Goal: Check status

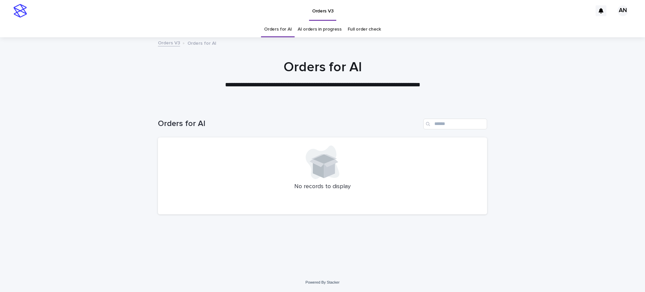
click at [318, 28] on link "AI orders in progress" at bounding box center [320, 30] width 44 height 16
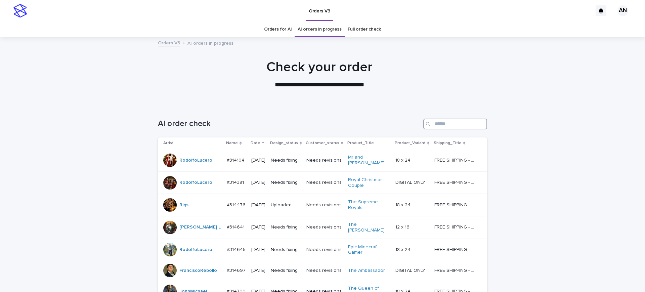
click at [462, 124] on input "Search" at bounding box center [456, 124] width 64 height 11
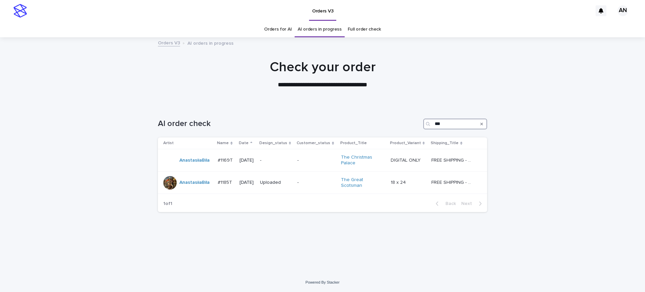
type input "***"
click at [285, 33] on link "Orders for AI" at bounding box center [278, 30] width 28 height 16
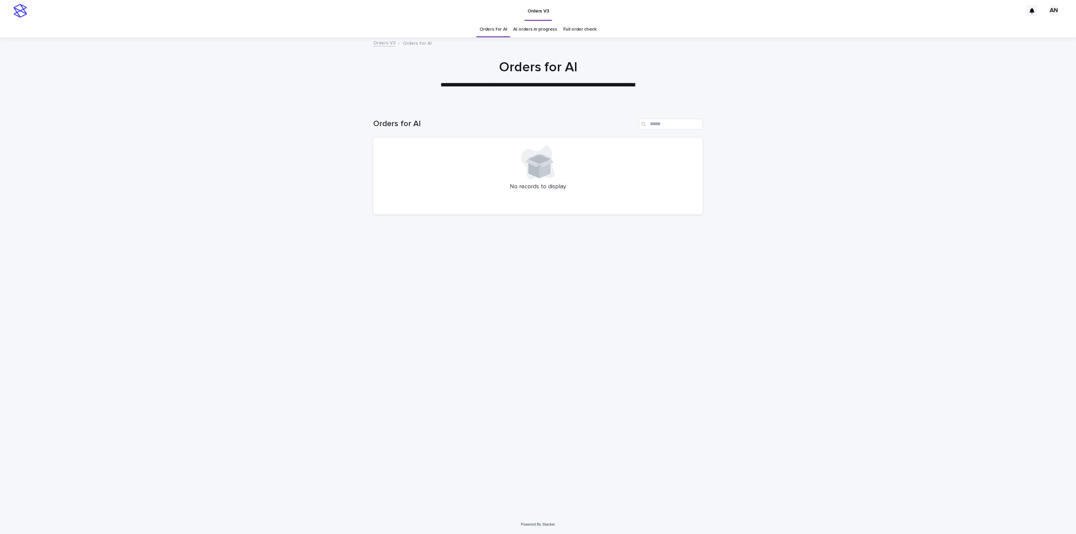
click at [645, 270] on div "Loading... Saving… Loading... Saving… Orders for AI No records to display" at bounding box center [538, 309] width 1076 height 409
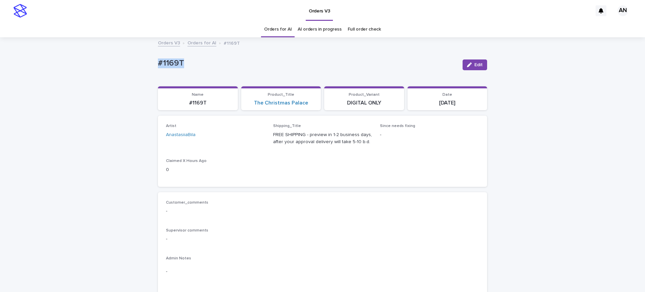
drag, startPoint x: 200, startPoint y: 63, endPoint x: 143, endPoint y: 63, distance: 56.5
copy p "#1169T"
click at [214, 77] on div "#1169T Edit" at bounding box center [322, 64] width 329 height 27
drag, startPoint x: 192, startPoint y: 61, endPoint x: 153, endPoint y: 63, distance: 39.1
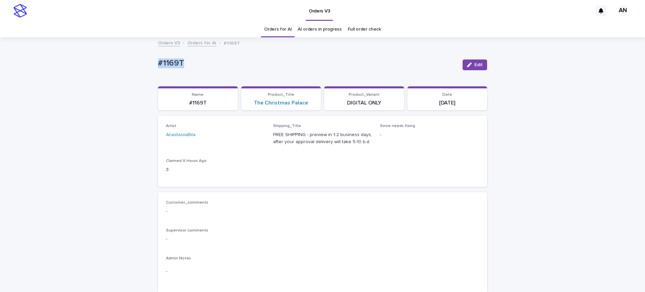
copy p "#1169T"
drag, startPoint x: 217, startPoint y: 87, endPoint x: 186, endPoint y: 76, distance: 33.7
click at [217, 87] on section "Name #1169T" at bounding box center [198, 98] width 80 height 24
drag, startPoint x: 177, startPoint y: 63, endPoint x: 155, endPoint y: 65, distance: 22.0
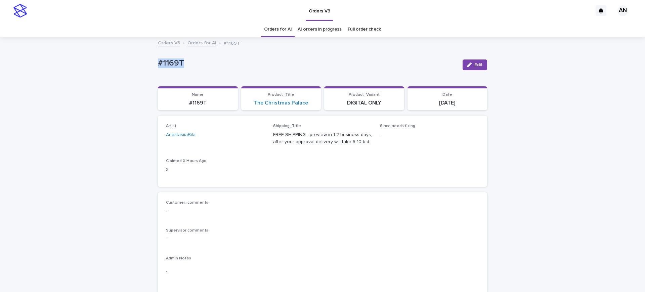
click at [158, 65] on p "#1169T" at bounding box center [308, 63] width 300 height 10
copy p "#1169T"
click at [568, 42] on div "Orders V3 Orders for AI #1169T" at bounding box center [322, 43] width 645 height 9
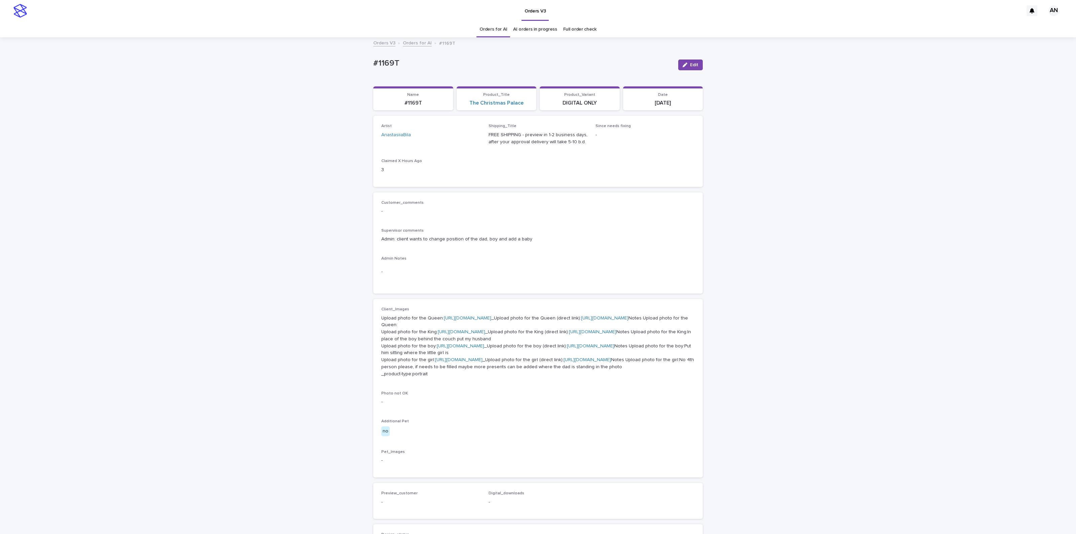
click at [751, 186] on div "Loading... Saving… Loading... Saving… #1169T Edit #1169T Edit Sorry, there was …" at bounding box center [538, 368] width 1076 height 661
